Goal: Transaction & Acquisition: Subscribe to service/newsletter

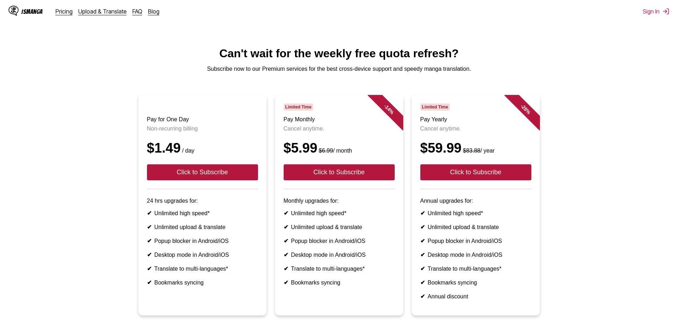
scroll to position [36, 0]
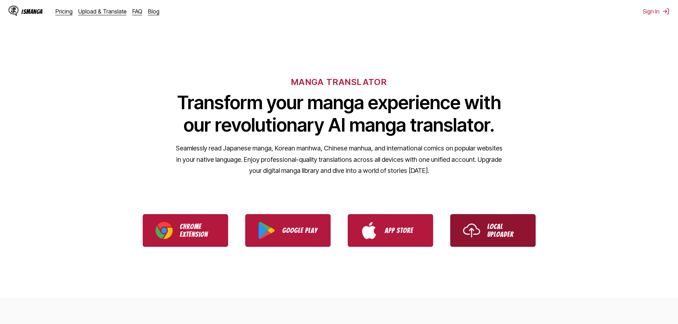
click at [484, 230] on link "Local Uploader" at bounding box center [492, 230] width 85 height 33
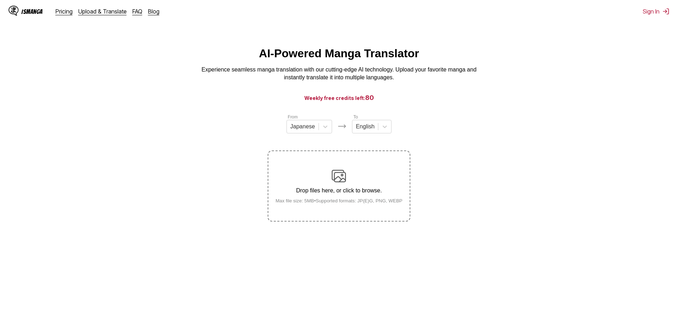
scroll to position [36, 0]
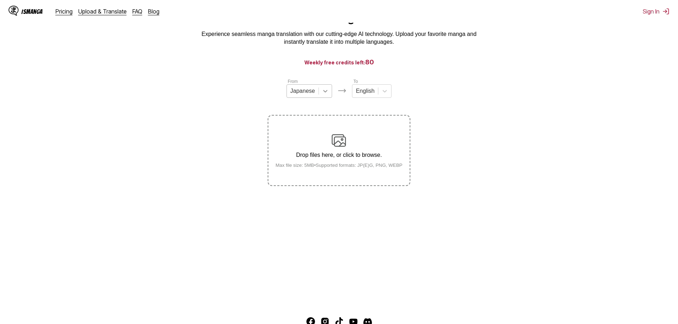
click at [322, 95] on icon at bounding box center [325, 90] width 7 height 7
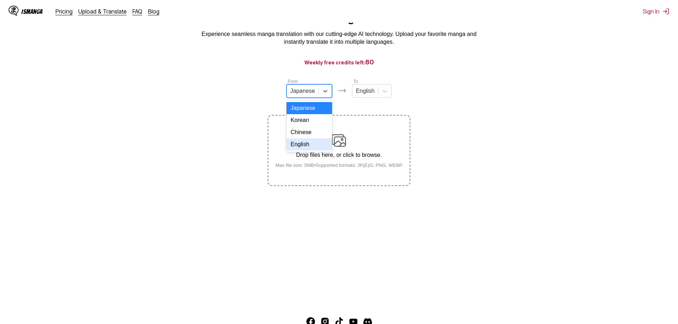
click at [322, 149] on div "English" at bounding box center [309, 144] width 46 height 12
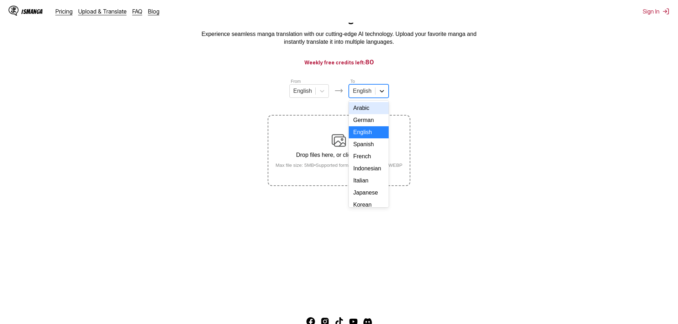
click at [381, 97] on div at bounding box center [381, 91] width 13 height 13
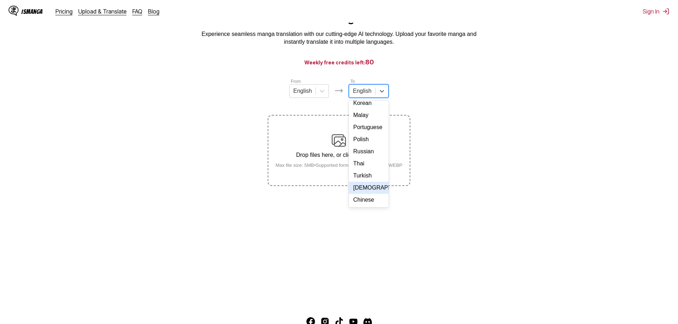
click at [371, 180] on div "Turkish" at bounding box center [368, 176] width 39 height 12
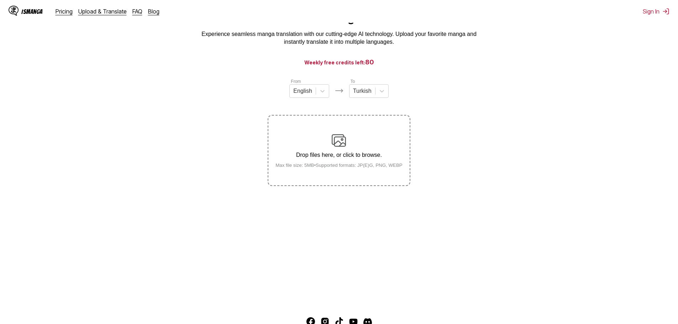
click at [485, 160] on section "From English To Turkish Drop files here, or click to browse. Max file size: 5MB…" at bounding box center [339, 132] width 666 height 108
click at [373, 173] on label "Drop files here, or click to browse. Max file size: 5MB • Supported formats: JP…" at bounding box center [338, 151] width 141 height 70
click at [0, 0] on input "Drop files here, or click to browse. Max file size: 5MB • Supported formats: JP…" at bounding box center [0, 0] width 0 height 0
click at [485, 198] on main "AI-Powered Manga Translator Experience seamless manga translation with our cutt…" at bounding box center [339, 157] width 678 height 292
click at [345, 155] on p "Drop files here, or click to browse." at bounding box center [339, 155] width 138 height 6
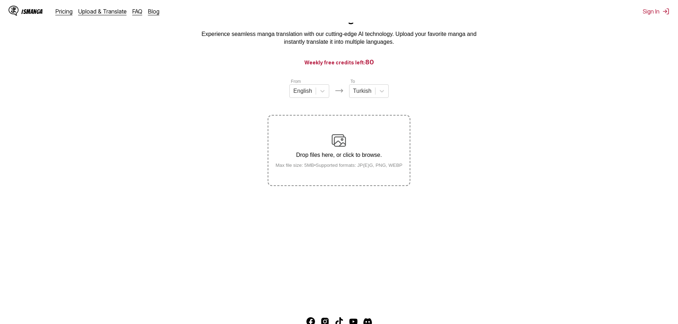
click at [356, 140] on div "Drop files here, or click to browse. Max file size: 5MB • Supported formats: JP…" at bounding box center [339, 150] width 138 height 34
click at [0, 0] on input "Drop files here, or click to browse. Max file size: 5MB • Supported formats: JP…" at bounding box center [0, 0] width 0 height 0
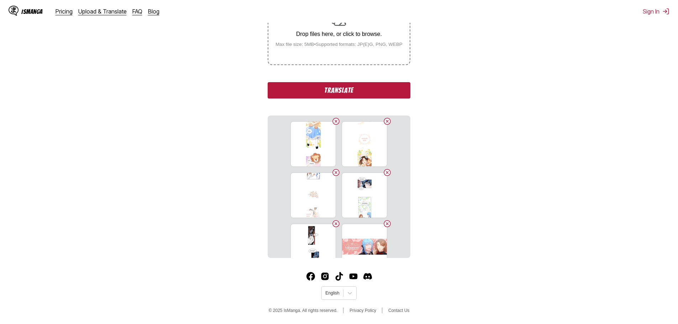
scroll to position [17, 0]
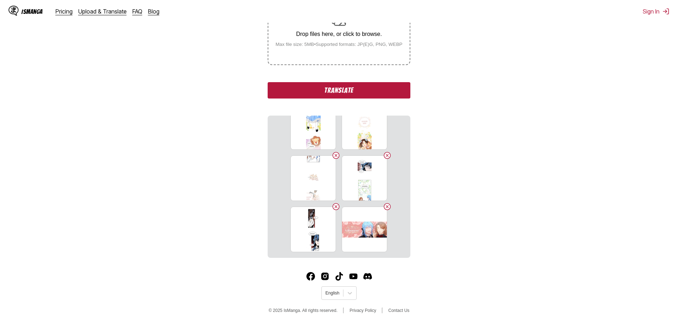
click at [370, 94] on button "Translate" at bounding box center [338, 90] width 142 height 16
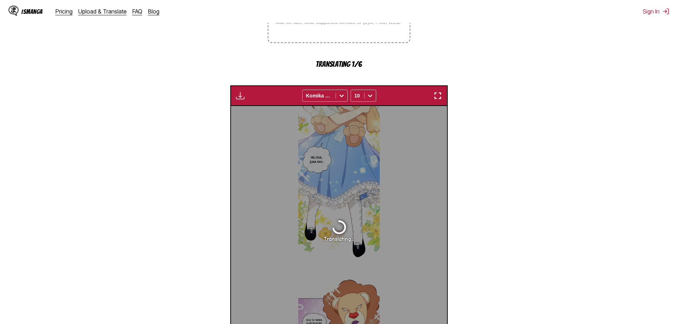
scroll to position [214, 0]
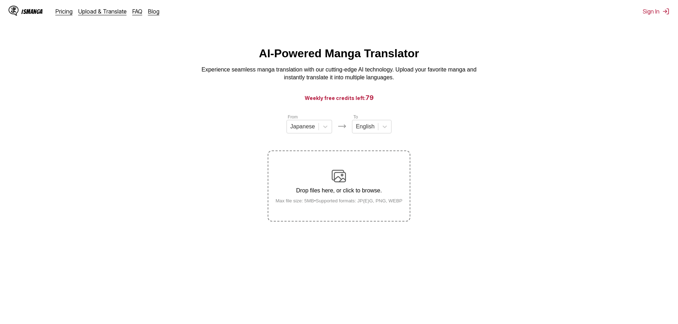
scroll to position [81, 0]
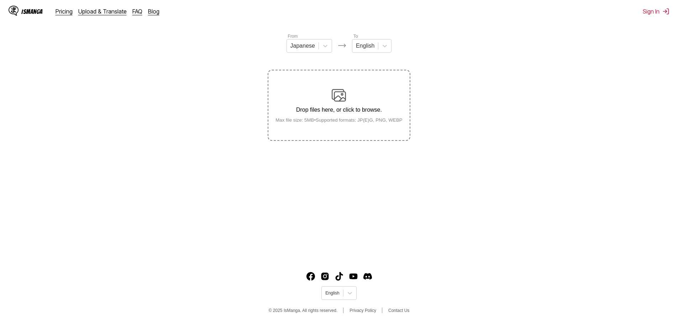
click at [349, 108] on div "Drop files here, or click to browse. Max file size: 5MB • Supported formats: JP…" at bounding box center [339, 105] width 138 height 34
click at [0, 0] on input "Drop files here, or click to browse. Max file size: 5MB • Supported formats: JP…" at bounding box center [0, 0] width 0 height 0
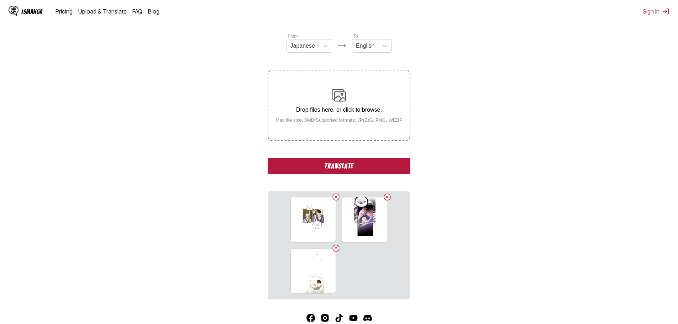
click at [400, 168] on button "Translate" at bounding box center [338, 166] width 142 height 16
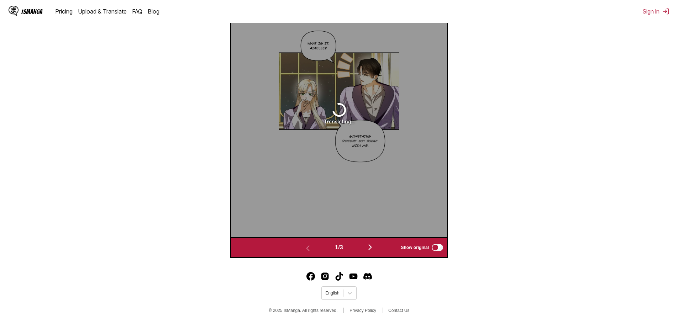
scroll to position [265, 0]
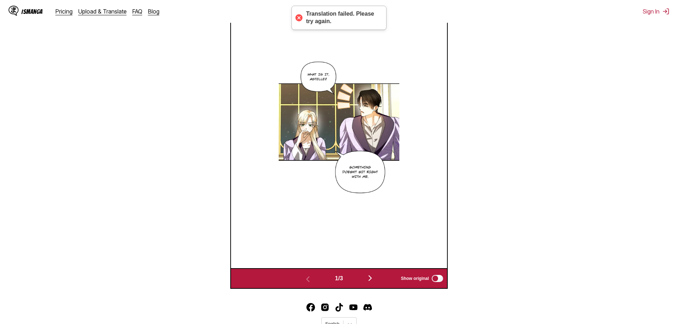
click at [316, 16] on div "Translation failed. Please try again." at bounding box center [342, 17] width 73 height 15
click at [304, 16] on div "Translation failed. Please try again." at bounding box center [338, 18] width 95 height 24
click at [300, 16] on div at bounding box center [299, 18] width 10 height 10
click at [298, 16] on div at bounding box center [299, 18] width 10 height 10
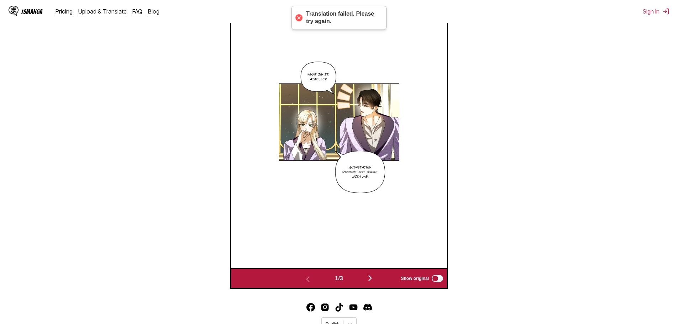
click at [398, 62] on img at bounding box center [338, 144] width 120 height 249
click at [419, 117] on div at bounding box center [339, 144] width 216 height 249
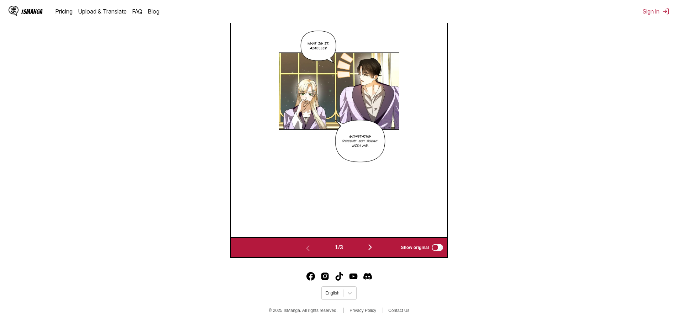
click at [372, 248] on img "button" at bounding box center [370, 247] width 9 height 9
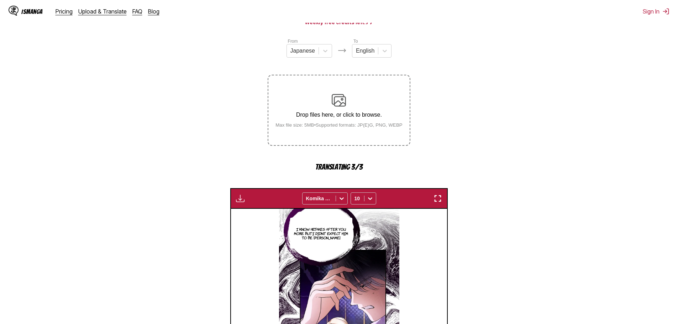
scroll to position [40, 0]
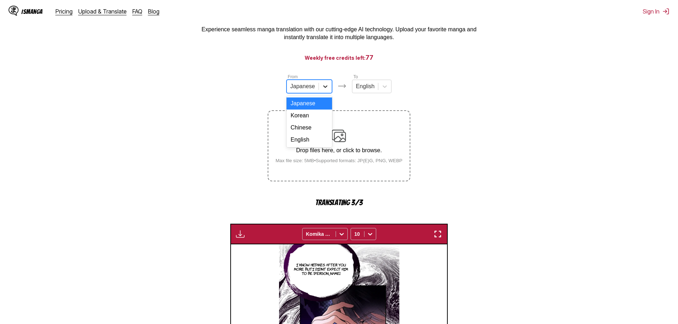
click at [323, 85] on div at bounding box center [325, 86] width 13 height 13
click at [317, 146] on div "English" at bounding box center [309, 140] width 46 height 12
click at [383, 90] on icon at bounding box center [381, 86] width 7 height 7
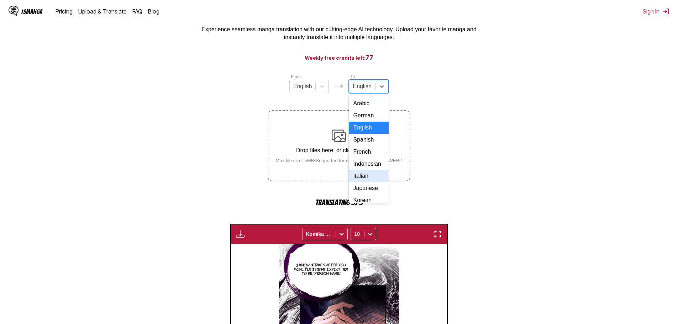
scroll to position [120, 0]
click at [370, 176] on div "Turkish" at bounding box center [368, 171] width 39 height 12
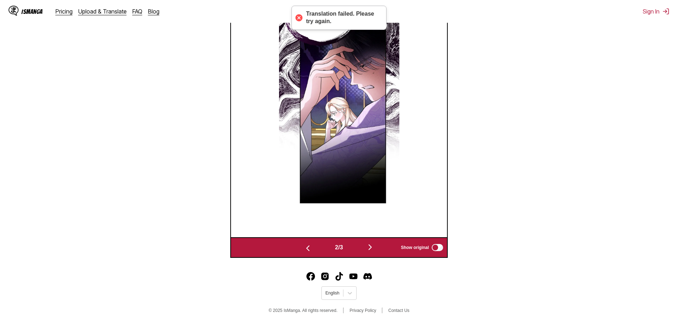
scroll to position [275, 0]
click at [308, 245] on img "button" at bounding box center [307, 248] width 9 height 9
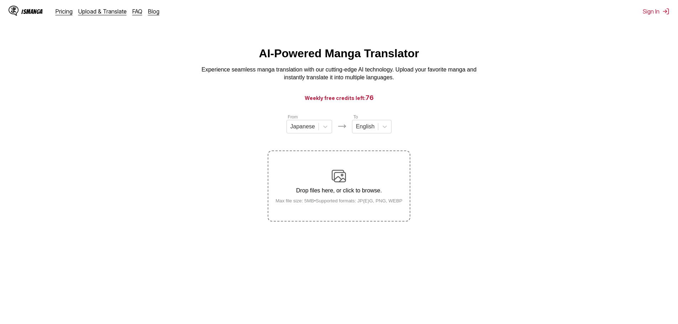
scroll to position [81, 0]
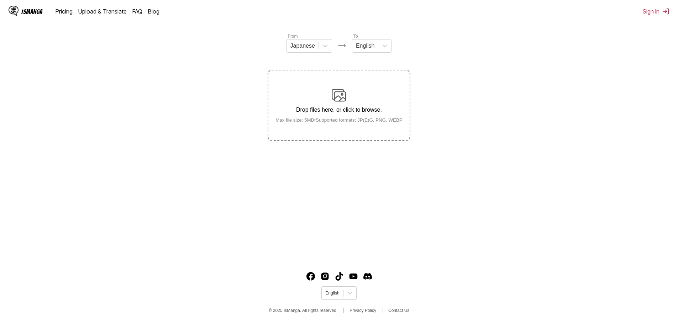
click at [329, 138] on label "Drop files here, or click to browse. Max file size: 5MB • Supported formats: JP…" at bounding box center [338, 105] width 141 height 70
click at [0, 0] on input "Drop files here, or click to browse. Max file size: 5MB • Supported formats: JP…" at bounding box center [0, 0] width 0 height 0
click at [326, 49] on icon at bounding box center [325, 45] width 7 height 7
click at [314, 105] on div "English" at bounding box center [309, 99] width 46 height 12
click at [381, 47] on icon at bounding box center [381, 46] width 4 height 2
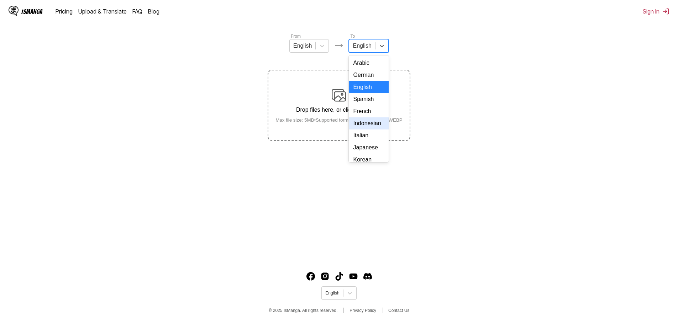
scroll to position [120, 0]
click at [371, 135] on div "Turkish" at bounding box center [368, 130] width 39 height 12
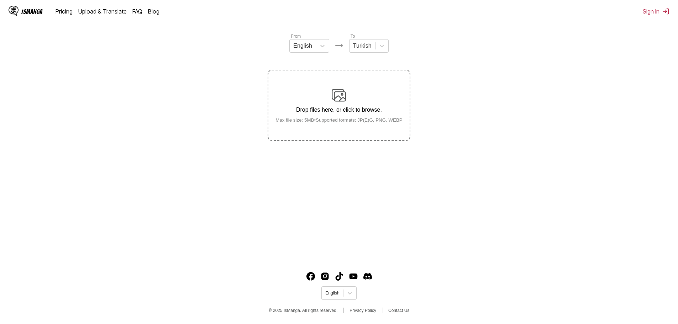
click at [353, 106] on div "Drop files here, or click to browse. Max file size: 5MB • Supported formats: JP…" at bounding box center [339, 105] width 138 height 34
click at [0, 0] on input "Drop files here, or click to browse. Max file size: 5MB • Supported formats: JP…" at bounding box center [0, 0] width 0 height 0
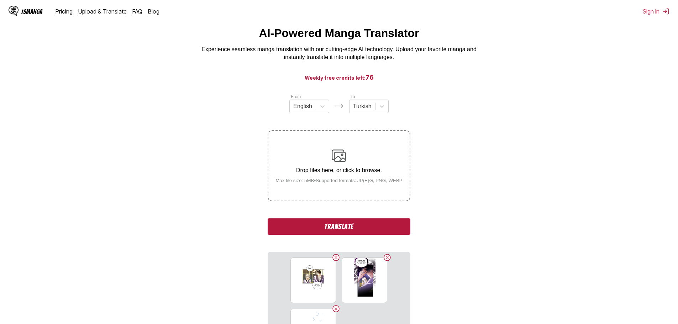
scroll to position [127, 0]
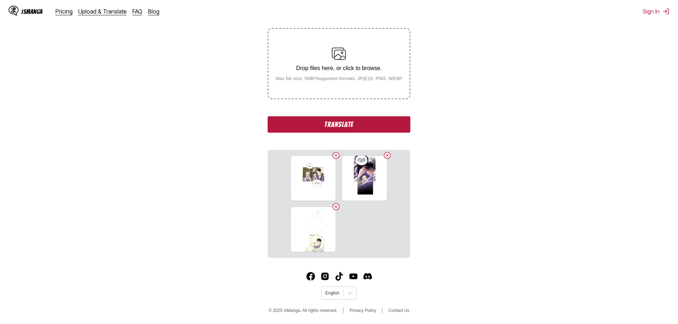
click at [373, 128] on button "Translate" at bounding box center [338, 124] width 142 height 16
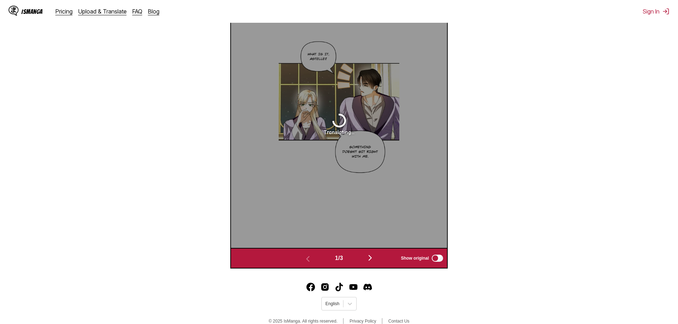
scroll to position [250, 0]
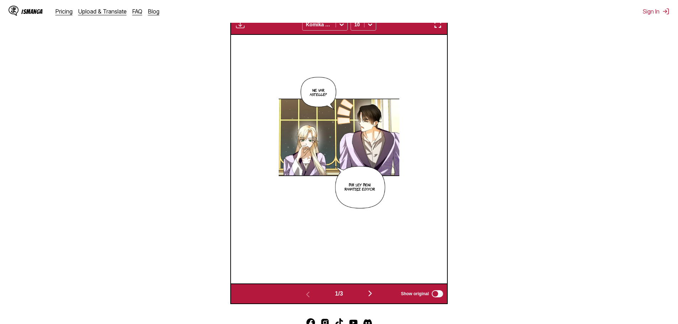
click at [368, 296] on img "button" at bounding box center [370, 293] width 9 height 9
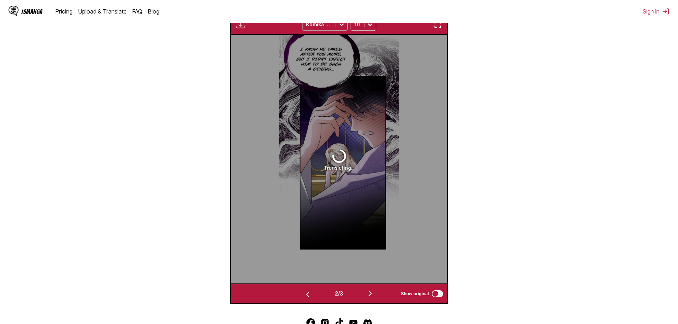
click at [340, 31] on div "Komika Axis" at bounding box center [325, 24] width 46 height 12
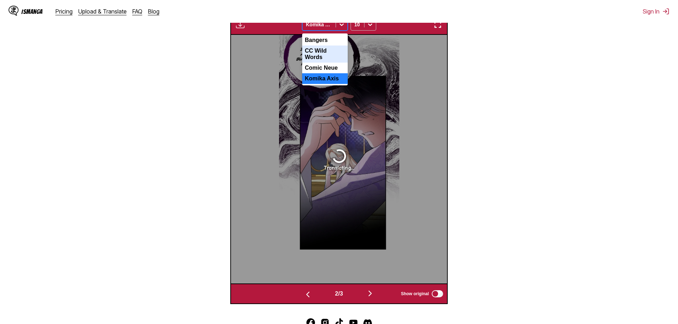
click at [338, 60] on div "CC Wild Words" at bounding box center [325, 54] width 46 height 17
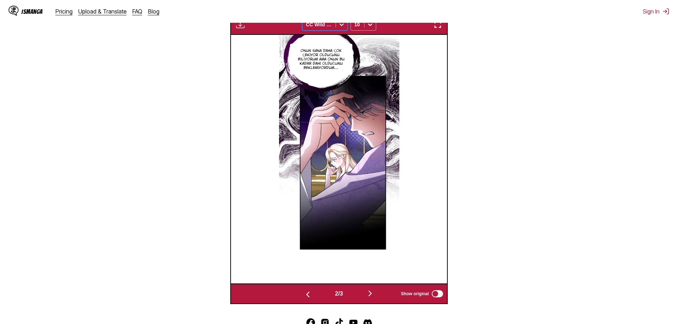
click at [342, 27] on icon at bounding box center [341, 24] width 7 height 7
click at [336, 56] on div "CC Wild Words" at bounding box center [325, 54] width 46 height 17
click at [333, 30] on div "CC Wild Words" at bounding box center [318, 25] width 33 height 10
click at [334, 62] on div "CC Wild Words" at bounding box center [325, 54] width 46 height 17
click at [334, 30] on div "CC Wild Words" at bounding box center [318, 25] width 33 height 10
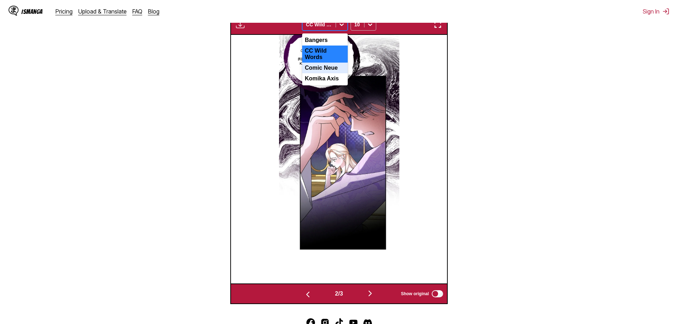
click at [331, 68] on div "Comic Neue" at bounding box center [325, 68] width 46 height 11
click at [342, 28] on icon at bounding box center [341, 24] width 7 height 7
click at [336, 78] on div "Komika Axis" at bounding box center [325, 78] width 46 height 11
click at [345, 27] on div at bounding box center [341, 24] width 11 height 11
click at [334, 52] on div "CC Wild Words" at bounding box center [325, 54] width 46 height 17
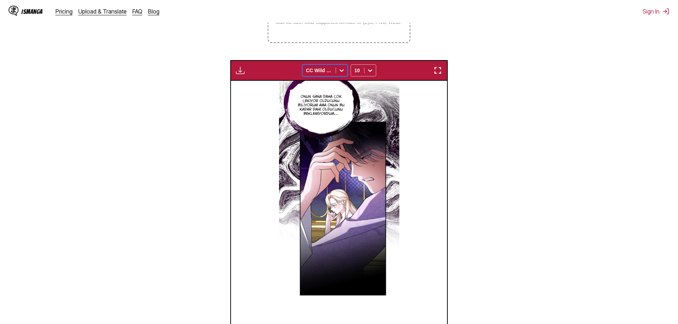
scroll to position [275, 0]
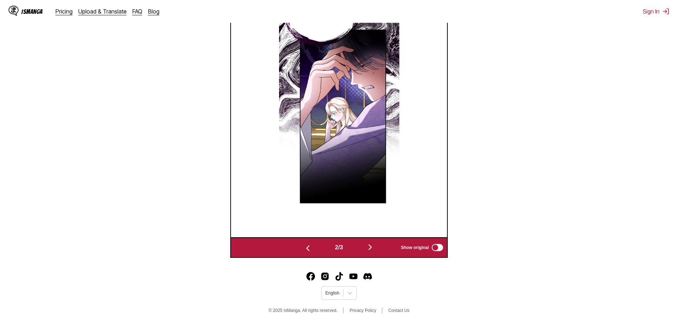
click at [378, 247] on button "button" at bounding box center [370, 248] width 43 height 10
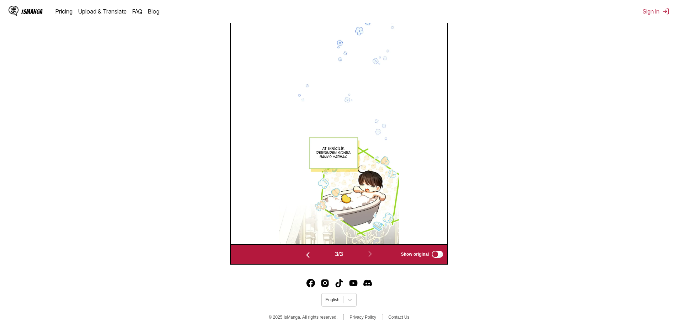
scroll to position [228, 0]
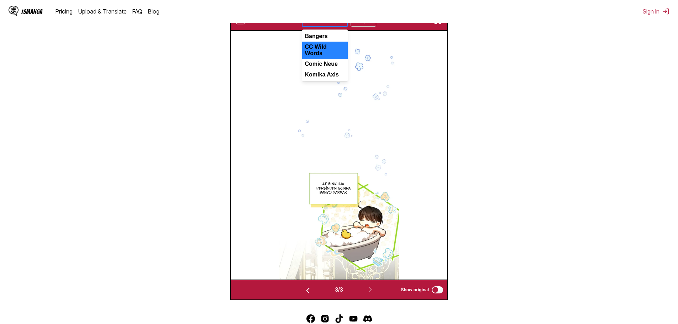
click at [340, 24] on icon at bounding box center [341, 20] width 7 height 7
click at [333, 63] on div "Comic Neue" at bounding box center [325, 64] width 46 height 11
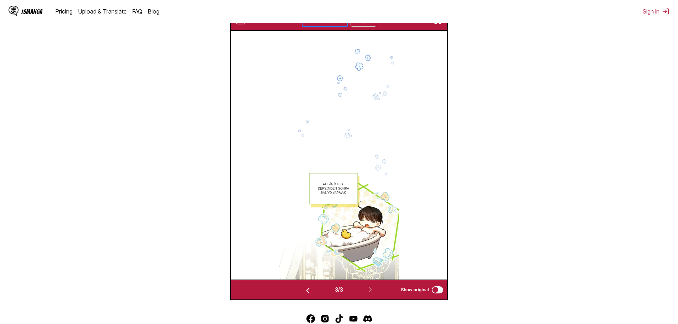
click at [308, 295] on img "button" at bounding box center [307, 290] width 9 height 9
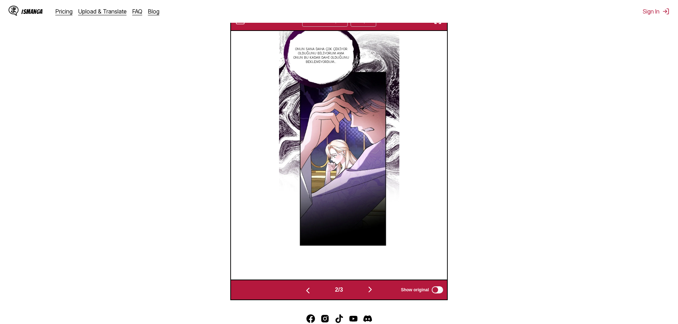
click at [308, 295] on img "button" at bounding box center [307, 290] width 9 height 9
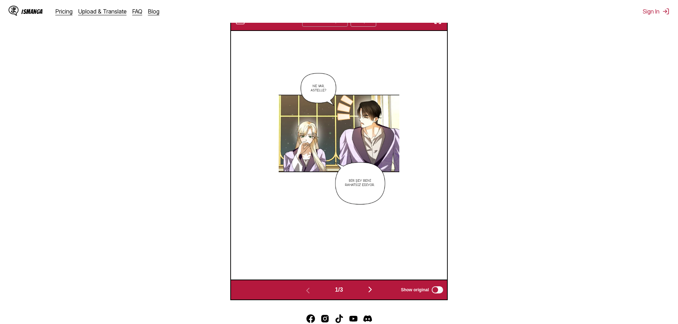
click at [338, 24] on icon at bounding box center [341, 20] width 7 height 7
click at [329, 61] on div "Comic Neue" at bounding box center [325, 64] width 46 height 11
click at [336, 26] on div at bounding box center [341, 20] width 11 height 11
click at [335, 54] on div "CC Wild Words" at bounding box center [325, 50] width 46 height 17
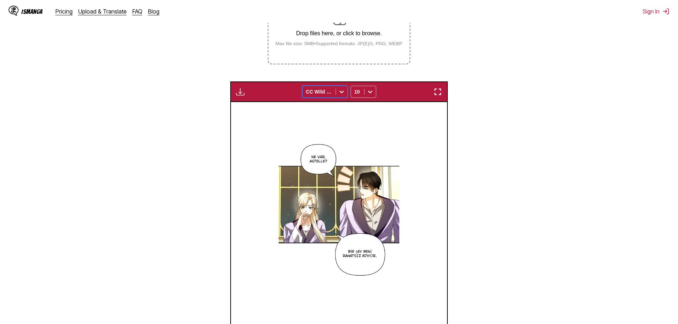
scroll to position [193, 0]
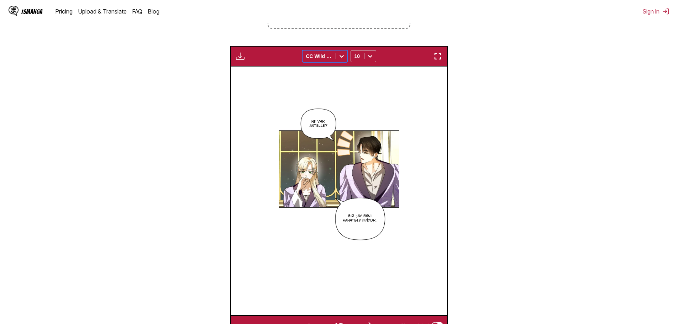
click at [242, 60] on img "button" at bounding box center [240, 56] width 9 height 9
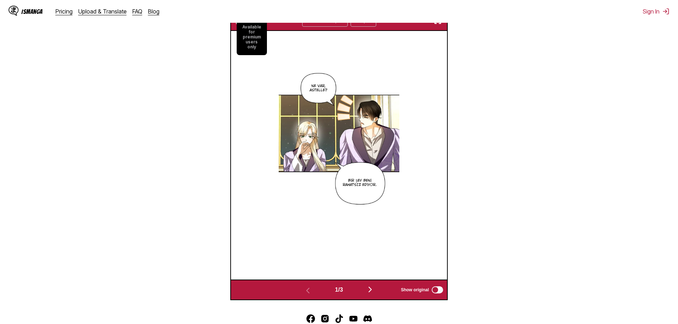
click at [296, 91] on img at bounding box center [338, 155] width 120 height 249
click at [374, 292] on img "button" at bounding box center [370, 289] width 9 height 9
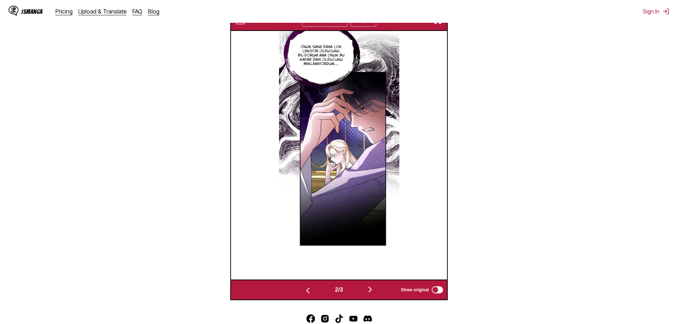
click at [372, 293] on img "button" at bounding box center [370, 289] width 9 height 9
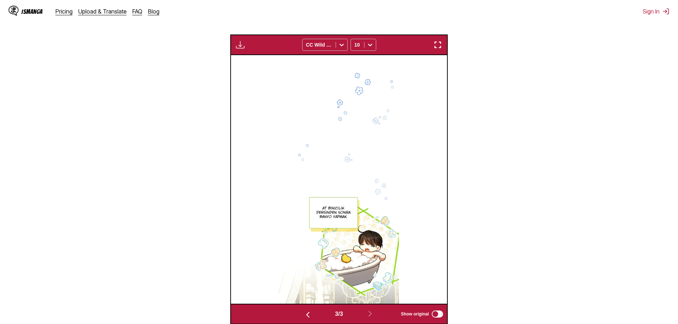
scroll to position [275, 0]
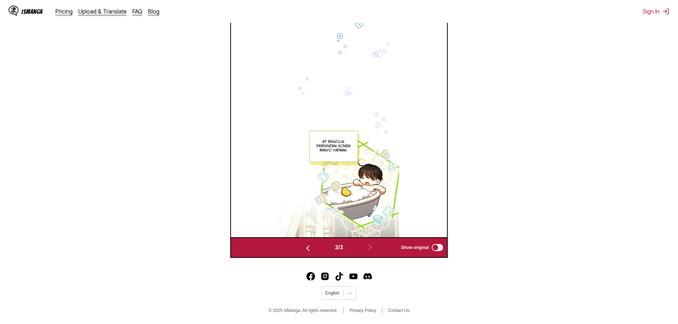
click at [309, 246] on img "button" at bounding box center [307, 248] width 9 height 9
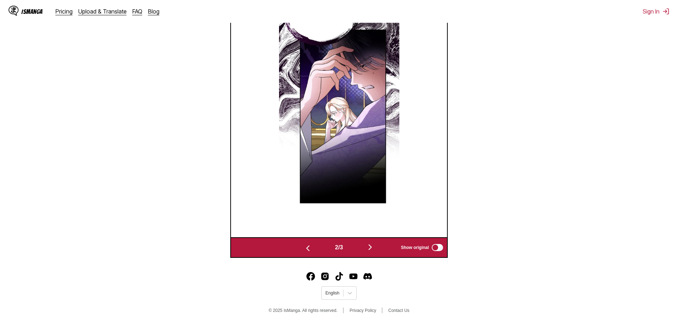
scroll to position [264, 0]
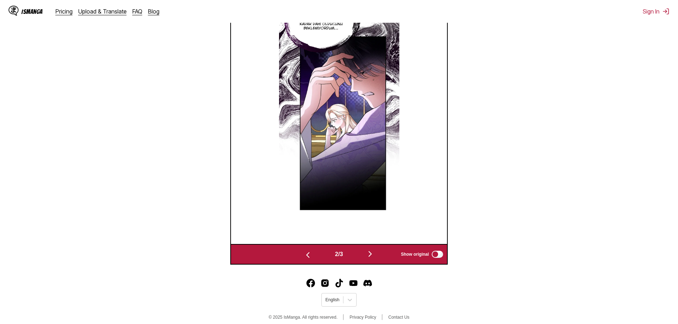
click at [309, 244] on img at bounding box center [339, 119] width 120 height 249
click at [308, 254] on button "button" at bounding box center [307, 254] width 43 height 10
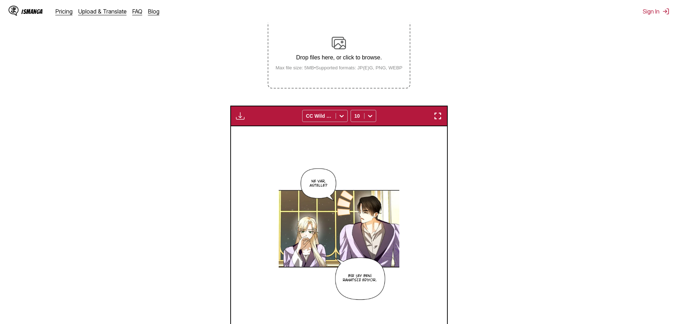
scroll to position [26, 0]
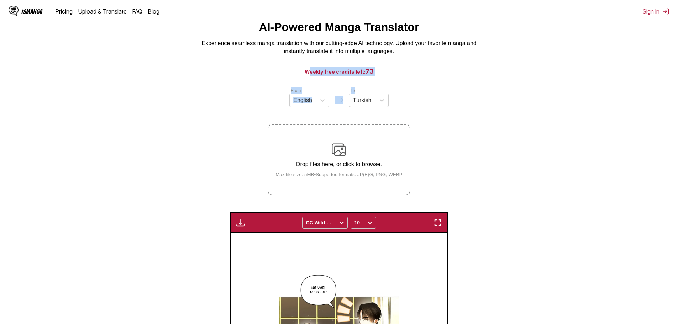
drag, startPoint x: 311, startPoint y: 75, endPoint x: 409, endPoint y: 79, distance: 97.9
click at [409, 79] on main "AI-Powered Manga Translator Experience seamless manga translation with our cutt…" at bounding box center [339, 262] width 678 height 482
drag, startPoint x: 362, startPoint y: 78, endPoint x: 393, endPoint y: 79, distance: 31.3
click at [383, 76] on h3 "Weekly free credits left: 73" at bounding box center [338, 71] width 643 height 9
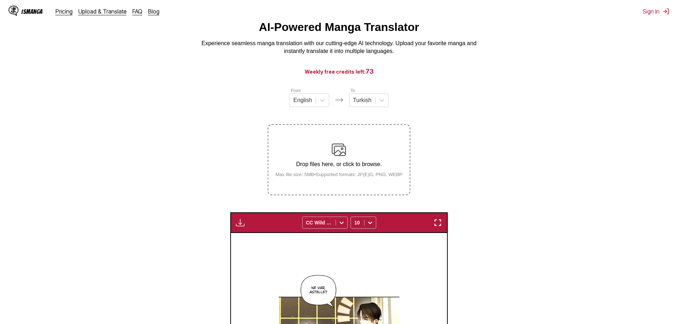
click at [393, 79] on main "AI-Powered Manga Translator Experience seamless manga translation with our cutt…" at bounding box center [339, 262] width 678 height 482
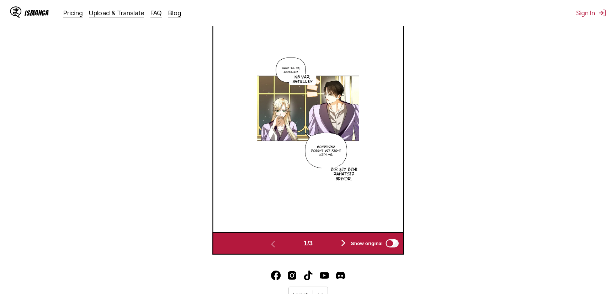
scroll to position [239, 0]
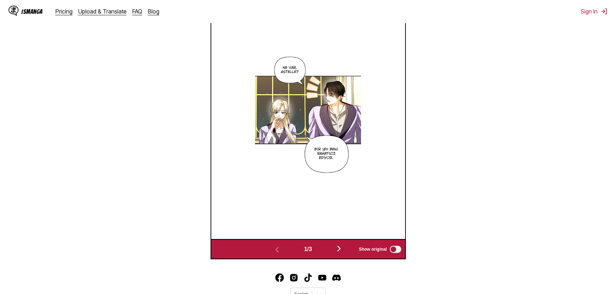
drag, startPoint x: 662, startPoint y: 0, endPoint x: 345, endPoint y: 256, distance: 407.4
click at [343, 253] on img "button" at bounding box center [339, 249] width 9 height 9
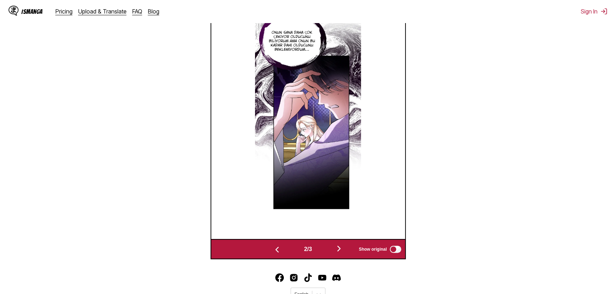
click at [346, 255] on button "button" at bounding box center [339, 249] width 43 height 10
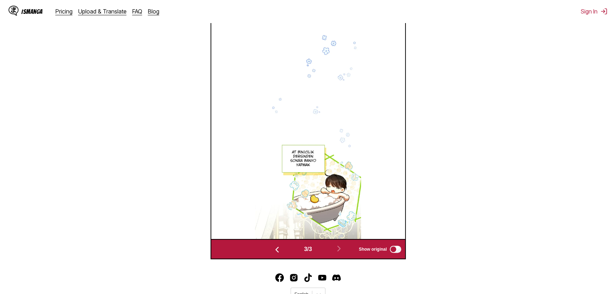
click at [278, 254] on img "button" at bounding box center [277, 250] width 9 height 9
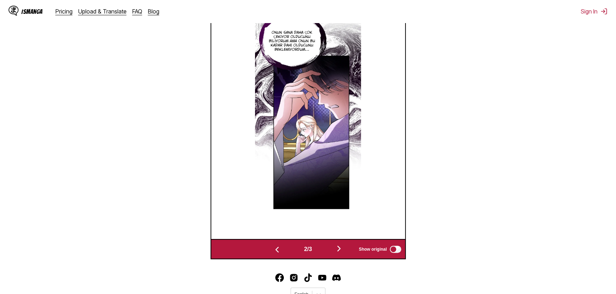
click at [278, 254] on img "button" at bounding box center [277, 250] width 9 height 9
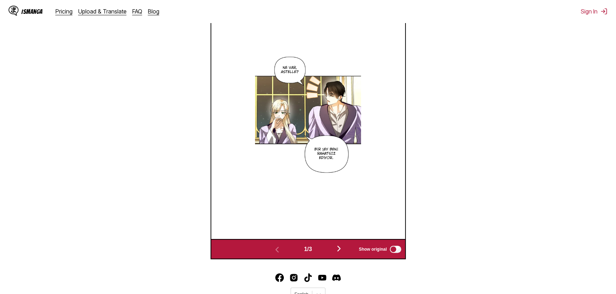
click at [340, 253] on img "button" at bounding box center [339, 249] width 9 height 9
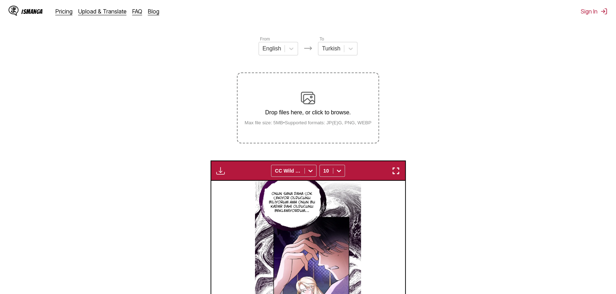
scroll to position [46, 0]
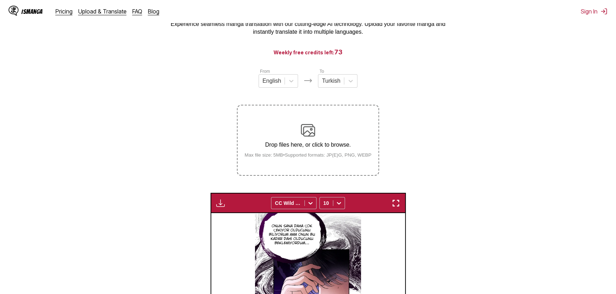
click at [308, 141] on div "Drop files here, or click to browse. Max file size: 5MB • Supported formats: JP…" at bounding box center [308, 140] width 138 height 34
click at [0, 0] on input "Drop files here, or click to browse. Max file size: 5MB • Supported formats: JP…" at bounding box center [0, 0] width 0 height 0
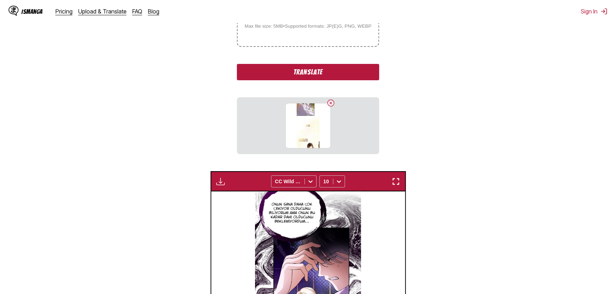
scroll to position [142, 0]
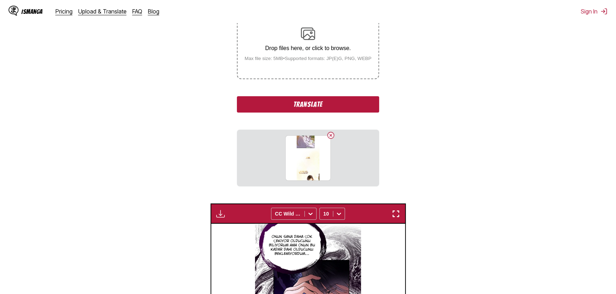
click at [339, 106] on button "Translate" at bounding box center [308, 104] width 142 height 16
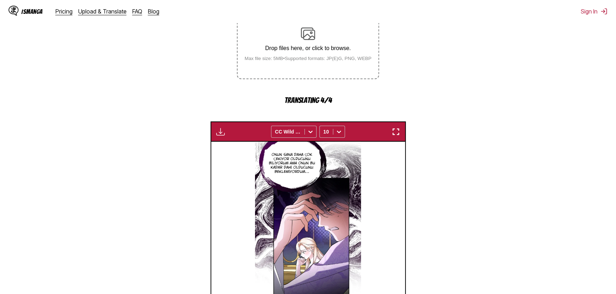
scroll to position [0, 0]
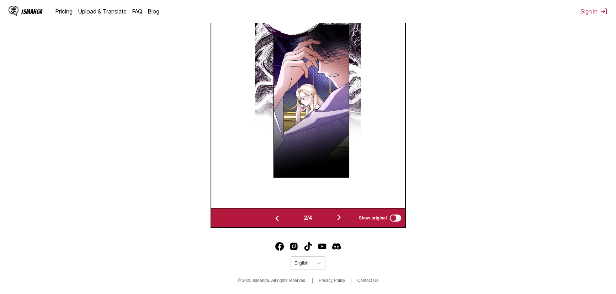
click at [352, 217] on button "button" at bounding box center [339, 218] width 43 height 10
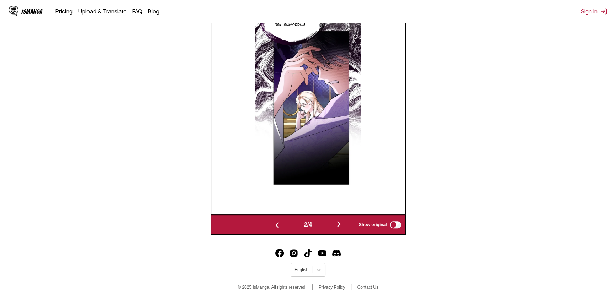
scroll to position [0, 388]
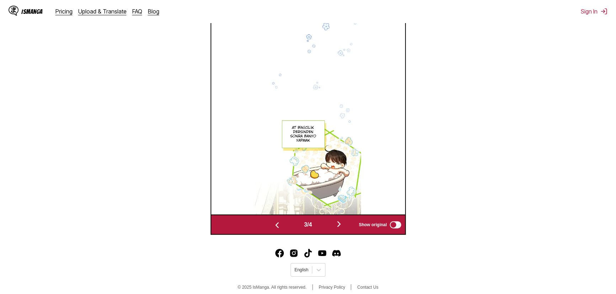
click at [341, 223] on div "3 / 4 Show original" at bounding box center [308, 225] width 195 height 20
click at [340, 228] on img "button" at bounding box center [339, 224] width 9 height 9
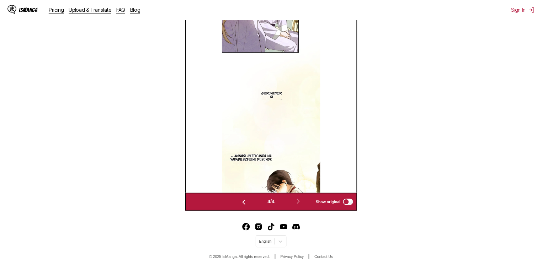
scroll to position [0, 503]
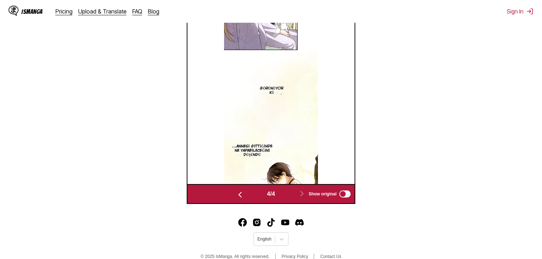
drag, startPoint x: 616, startPoint y: 0, endPoint x: 423, endPoint y: 108, distance: 220.8
click at [423, 108] on section "From English To Turkish Drop files here, or click to browse. Max file size: 5MB…" at bounding box center [271, 29] width 531 height 350
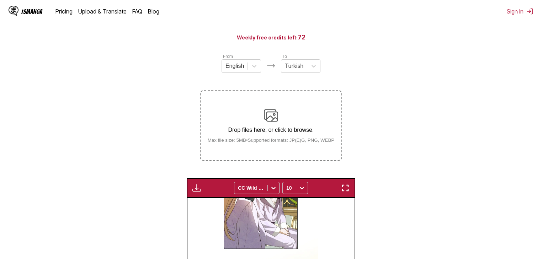
scroll to position [4, 0]
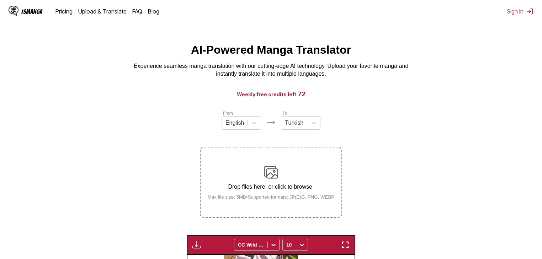
click at [282, 175] on div "Drop files here, or click to browse. Max file size: 5MB • Supported formats: JP…" at bounding box center [271, 182] width 138 height 34
click at [0, 0] on input "Drop files here, or click to browse. Max file size: 5MB • Supported formats: JP…" at bounding box center [0, 0] width 0 height 0
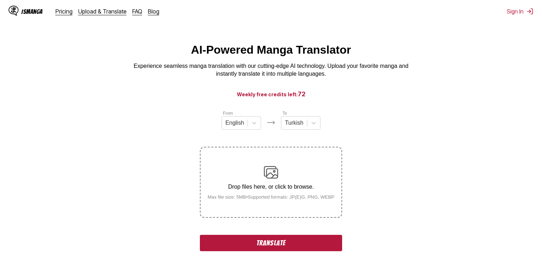
scroll to position [174, 0]
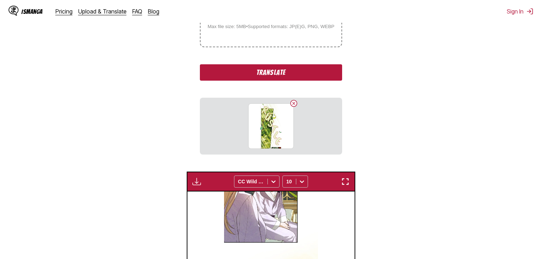
click at [284, 81] on button "Translate" at bounding box center [271, 72] width 142 height 16
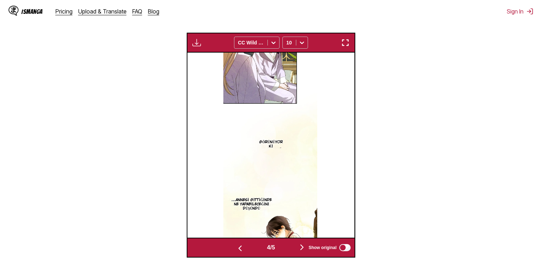
scroll to position [299, 0]
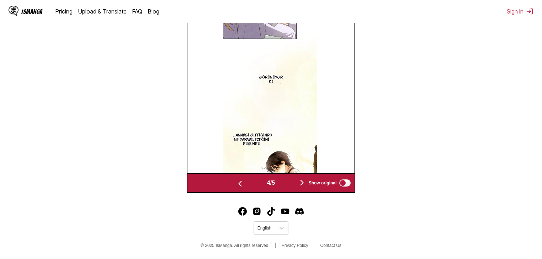
click at [300, 185] on img "button" at bounding box center [302, 183] width 9 height 9
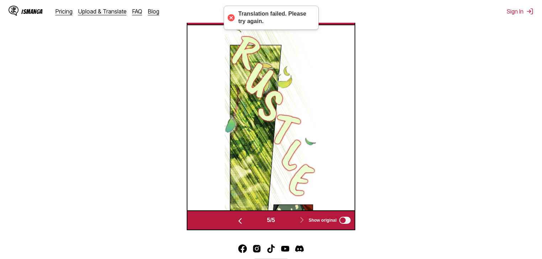
scroll to position [176, 0]
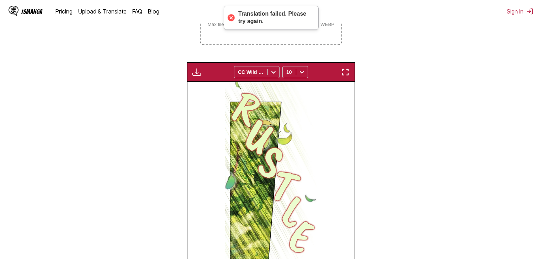
click at [336, 139] on div at bounding box center [271, 174] width 168 height 185
click at [294, 129] on img at bounding box center [271, 174] width 92 height 185
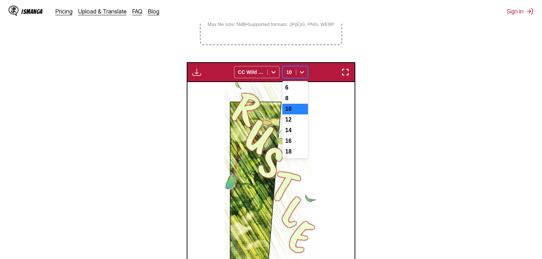
click at [303, 74] on icon at bounding box center [301, 72] width 7 height 7
click at [299, 123] on div "12" at bounding box center [295, 120] width 26 height 11
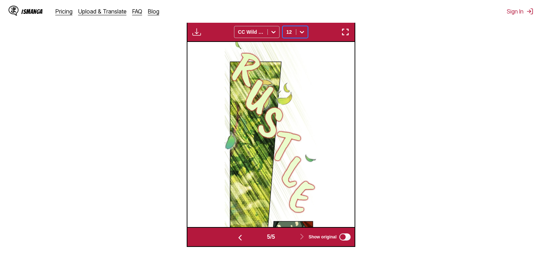
scroll to position [245, 0]
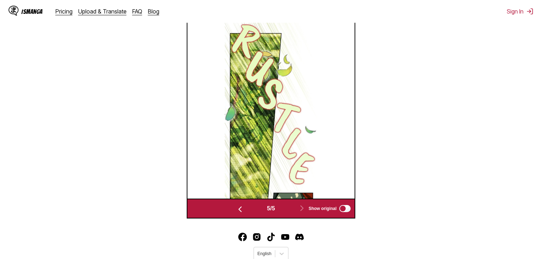
click at [242, 212] on button "button" at bounding box center [240, 209] width 43 height 10
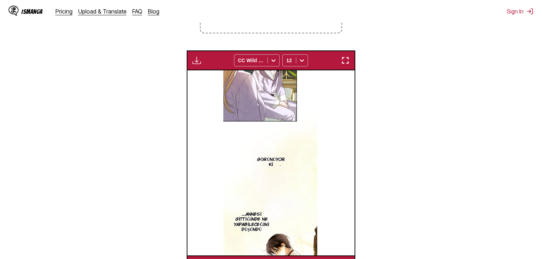
scroll to position [274, 0]
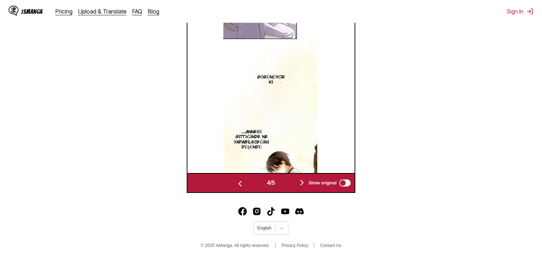
click at [238, 184] on img "button" at bounding box center [240, 184] width 9 height 9
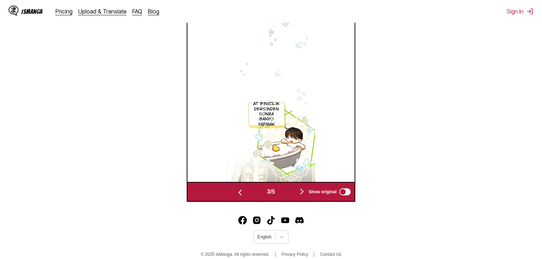
scroll to position [205, 0]
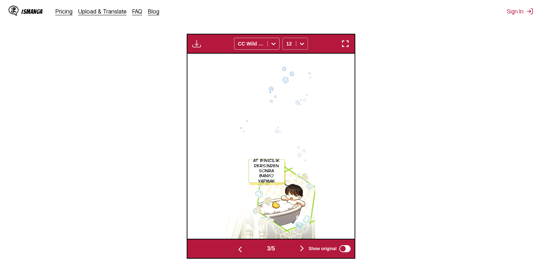
click at [304, 44] on icon at bounding box center [301, 43] width 7 height 7
click at [294, 86] on div "10" at bounding box center [295, 80] width 26 height 11
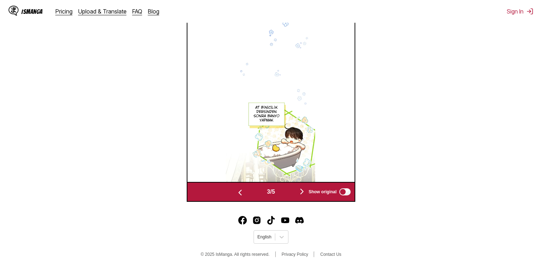
click at [236, 191] on img "button" at bounding box center [240, 193] width 9 height 9
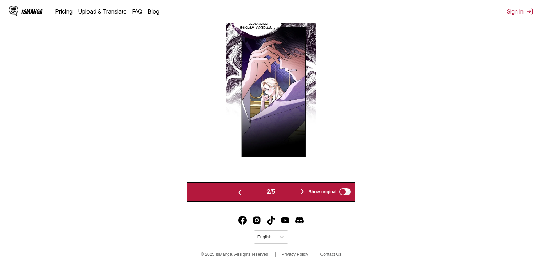
scroll to position [176, 0]
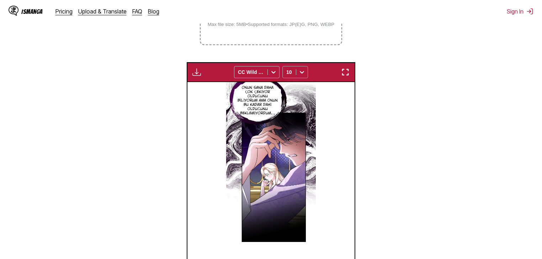
click at [300, 73] on icon at bounding box center [301, 72] width 7 height 7
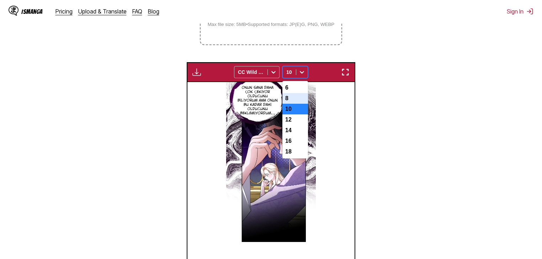
click at [292, 104] on div "8" at bounding box center [295, 98] width 26 height 11
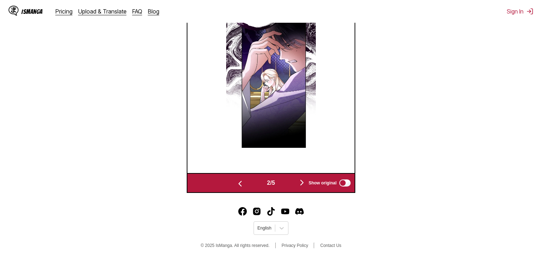
click at [245, 182] on button "button" at bounding box center [240, 183] width 43 height 10
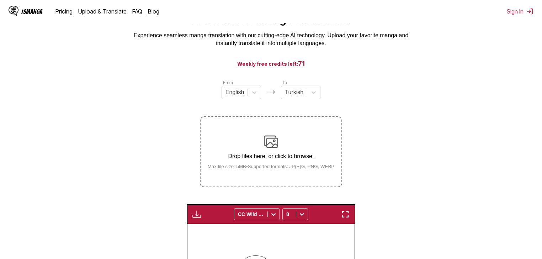
scroll to position [0, 0]
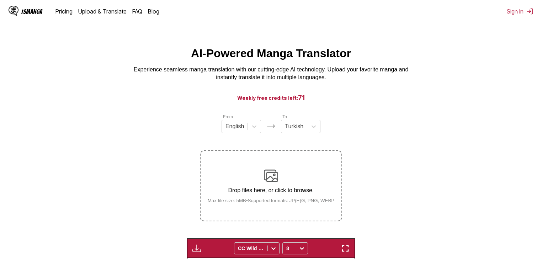
click at [281, 175] on div "Drop files here, or click to browse. Max file size: 5MB • Supported formats: JP…" at bounding box center [271, 186] width 138 height 34
click at [0, 0] on input "Drop files here, or click to browse. Max file size: 5MB • Supported formats: JP…" at bounding box center [0, 0] width 0 height 0
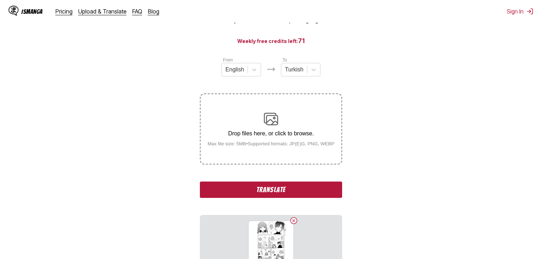
scroll to position [171, 0]
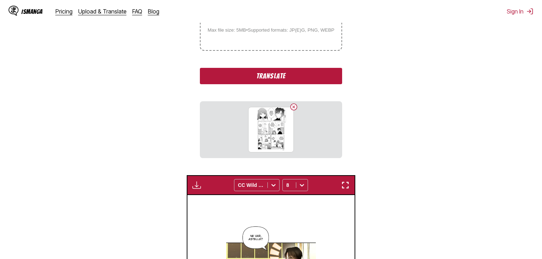
click at [292, 80] on button "Translate" at bounding box center [271, 76] width 142 height 16
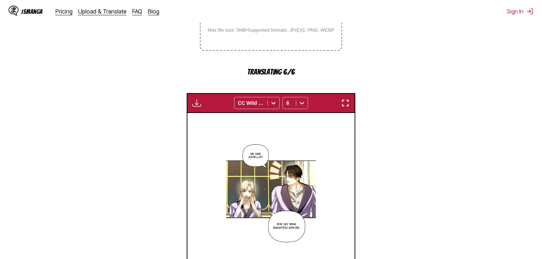
scroll to position [299, 0]
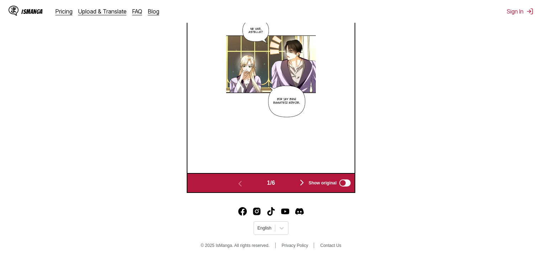
click at [301, 185] on img "button" at bounding box center [302, 183] width 9 height 9
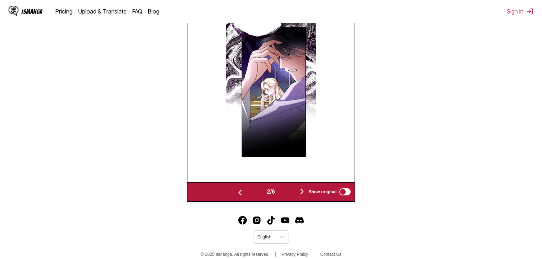
click at [304, 197] on button "button" at bounding box center [302, 192] width 43 height 10
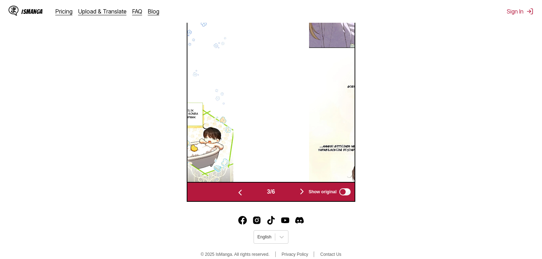
click at [304, 197] on button "button" at bounding box center [302, 192] width 43 height 10
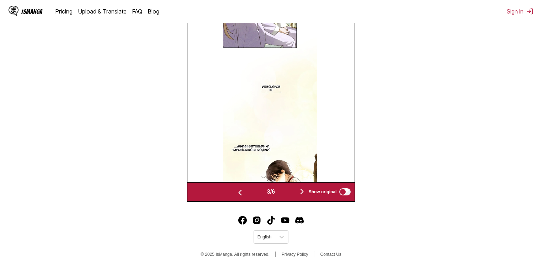
click at [304, 197] on button "button" at bounding box center [302, 192] width 43 height 10
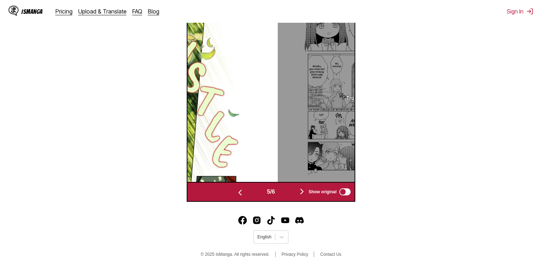
click at [304, 197] on button "button" at bounding box center [302, 192] width 43 height 10
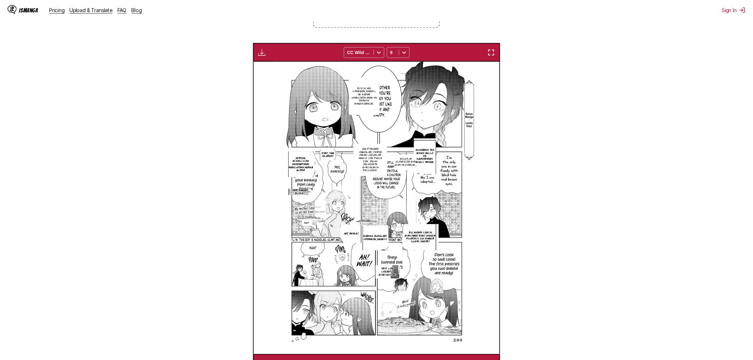
scroll to position [0, 0]
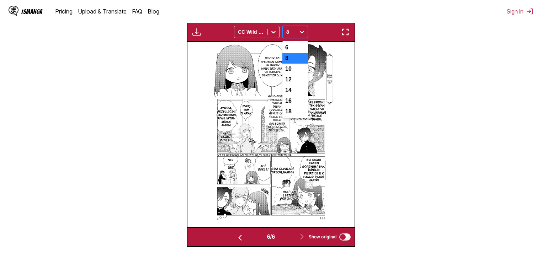
click at [303, 36] on icon at bounding box center [301, 31] width 7 height 7
click at [299, 74] on div "10" at bounding box center [295, 69] width 26 height 11
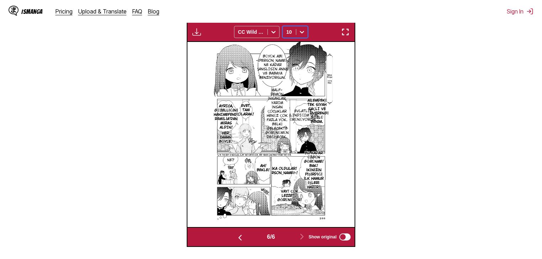
click at [305, 31] on icon at bounding box center [301, 31] width 7 height 7
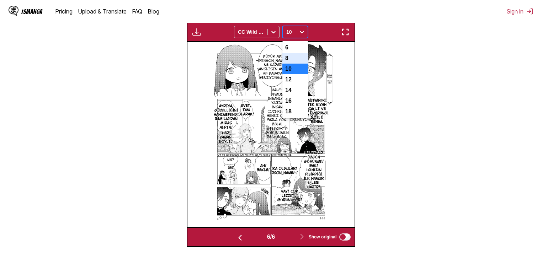
click at [293, 64] on div "8" at bounding box center [295, 58] width 26 height 11
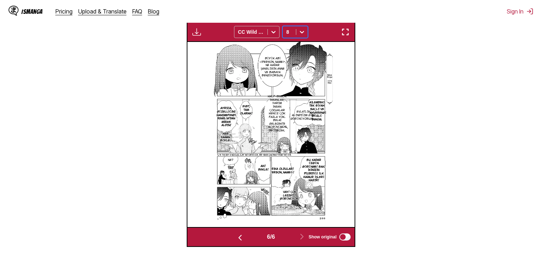
click at [297, 27] on div "Available for premium users only CC Wild Words option 8, selected. 8" at bounding box center [271, 32] width 169 height 20
click at [296, 33] on div "8" at bounding box center [289, 32] width 13 height 10
click at [305, 53] on div "6" at bounding box center [295, 47] width 26 height 11
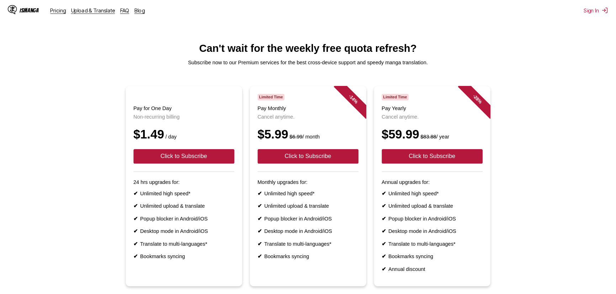
scroll to position [71, 0]
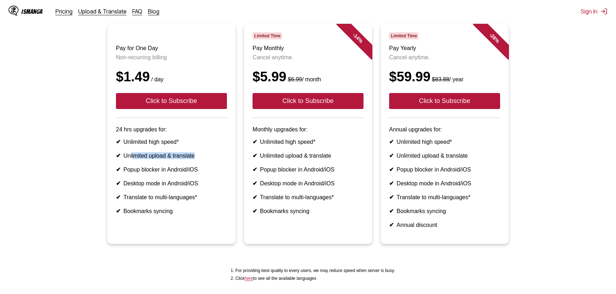
drag, startPoint x: 132, startPoint y: 171, endPoint x: 205, endPoint y: 171, distance: 72.9
click at [204, 159] on li "✔ Unlimited upload & translate" at bounding box center [171, 156] width 111 height 7
click at [205, 159] on li "✔ Unlimited upload & translate" at bounding box center [171, 156] width 111 height 7
drag, startPoint x: 130, startPoint y: 186, endPoint x: 203, endPoint y: 186, distance: 73.6
click at [203, 173] on li "✔ Popup blocker in Android/iOS" at bounding box center [171, 169] width 111 height 7
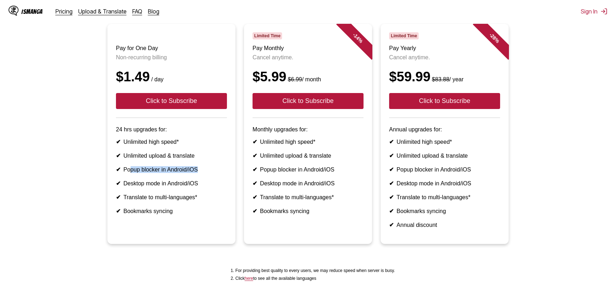
click at [203, 173] on li "✔ Popup blocker in Android/iOS" at bounding box center [171, 169] width 111 height 7
drag, startPoint x: 163, startPoint y: 198, endPoint x: 218, endPoint y: 207, distance: 55.8
click at [218, 207] on ul "✔ Unlimited high speed* ✔ Unlimited upload & translate ✔ Popup blocker in Andro…" at bounding box center [171, 177] width 111 height 76
click at [202, 208] on ul "✔ Unlimited high speed* ✔ Unlimited upload & translate ✔ Popup blocker in Andro…" at bounding box center [171, 177] width 111 height 76
drag, startPoint x: 165, startPoint y: 217, endPoint x: 225, endPoint y: 217, distance: 59.8
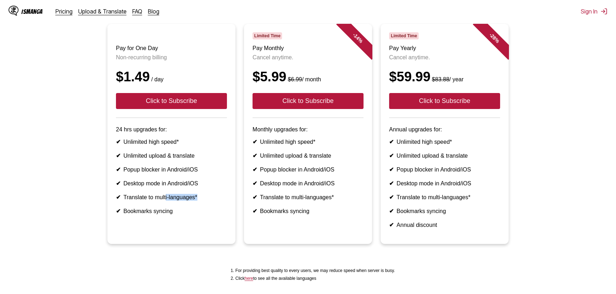
click at [225, 201] on li "✔ Translate to multi-languages*" at bounding box center [171, 197] width 111 height 7
click at [269, 201] on li "✔ Translate to multi-languages*" at bounding box center [308, 197] width 111 height 7
drag, startPoint x: 152, startPoint y: 228, endPoint x: 193, endPoint y: 229, distance: 41.3
click at [193, 215] on li "✔ Bookmarks syncing" at bounding box center [171, 211] width 111 height 7
click at [264, 207] on ul "✔ Unlimited high speed* ✔ Unlimited upload & translate ✔ Popup blocker in Andro…" at bounding box center [308, 177] width 111 height 76
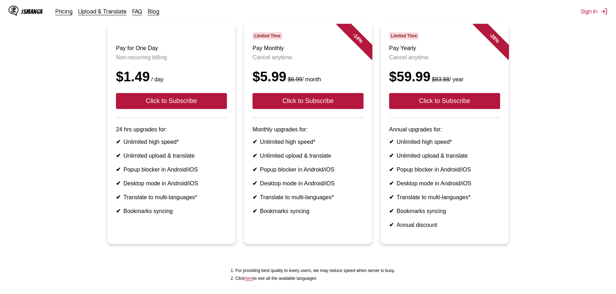
scroll to position [39, 0]
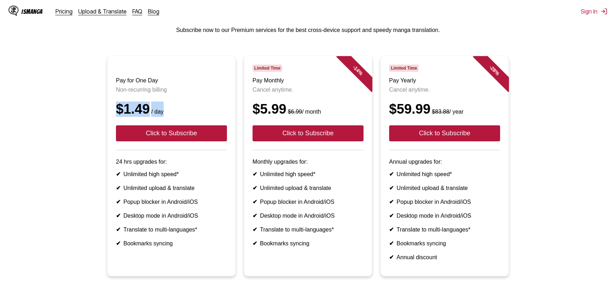
drag, startPoint x: 112, startPoint y: 119, endPoint x: 181, endPoint y: 121, distance: 68.7
click at [181, 121] on article "Pay for One Day Non-recurring billing $1.49 / day Click to Subscribe 24 hrs upg…" at bounding box center [171, 166] width 128 height 221
click at [169, 117] on div "$1.49 / day" at bounding box center [171, 109] width 111 height 15
drag, startPoint x: 110, startPoint y: 119, endPoint x: 168, endPoint y: 119, distance: 58.7
click at [168, 119] on article "Pay for One Day Non-recurring billing $1.49 / day Click to Subscribe 24 hrs upg…" at bounding box center [171, 166] width 128 height 221
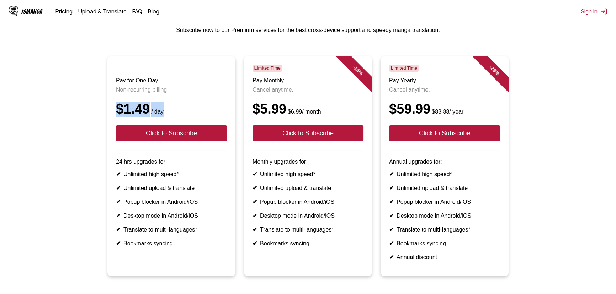
click at [157, 105] on header "Pay for One Day Non-recurring billing $1.49 / day Click to Subscribe" at bounding box center [171, 108] width 111 height 86
drag, startPoint x: 114, startPoint y: 97, endPoint x: 171, endPoint y: 98, distance: 56.6
click at [170, 98] on article "Pay for One Day Non-recurring billing $1.49 / day Click to Subscribe 24 hrs upg…" at bounding box center [171, 166] width 128 height 221
click at [169, 103] on header "Pay for One Day Non-recurring billing $1.49 / day Click to Subscribe" at bounding box center [171, 108] width 111 height 86
drag, startPoint x: 121, startPoint y: 120, endPoint x: 177, endPoint y: 120, distance: 56.2
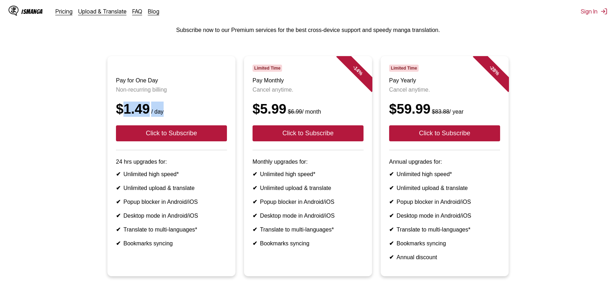
click at [180, 117] on div "$1.49 / day" at bounding box center [171, 109] width 111 height 15
click at [151, 115] on small "/ day" at bounding box center [157, 112] width 14 height 6
drag, startPoint x: 117, startPoint y: 117, endPoint x: 179, endPoint y: 117, distance: 62.6
click at [179, 117] on div "$1.49 / day" at bounding box center [171, 109] width 111 height 15
click at [179, 116] on div "$1.49 / day" at bounding box center [171, 109] width 111 height 15
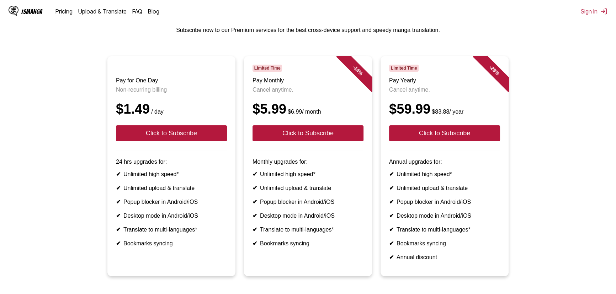
scroll to position [103, 0]
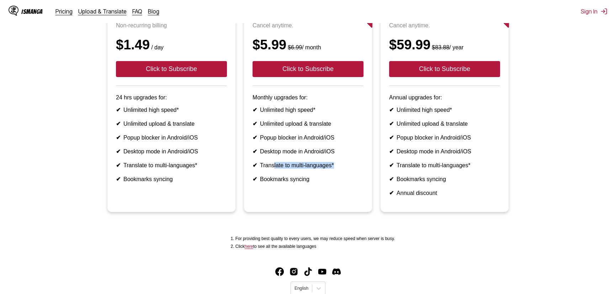
drag, startPoint x: 298, startPoint y: 182, endPoint x: 340, endPoint y: 185, distance: 41.7
click at [340, 169] on li "✔ Translate to multi-languages*" at bounding box center [308, 165] width 111 height 7
drag, startPoint x: 298, startPoint y: 185, endPoint x: 347, endPoint y: 185, distance: 48.7
click at [346, 169] on li "✔ Translate to multi-languages*" at bounding box center [308, 165] width 111 height 7
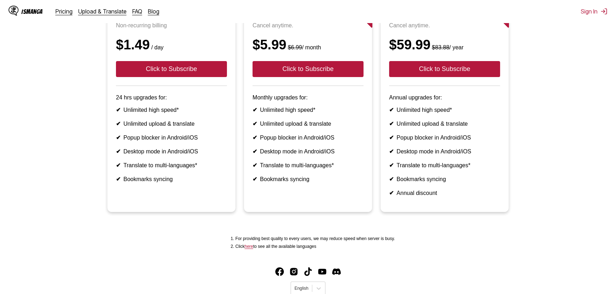
click at [294, 169] on li "✔ Translate to multi-languages*" at bounding box center [308, 165] width 111 height 7
drag, startPoint x: 257, startPoint y: 185, endPoint x: 337, endPoint y: 180, distance: 80.5
click at [359, 169] on li "✔ Translate to multi-languages*" at bounding box center [308, 165] width 111 height 7
click at [311, 177] on ul "✔ Unlimited high speed* ✔ Unlimited upload & translate ✔ Popup blocker in Andro…" at bounding box center [308, 145] width 111 height 76
drag, startPoint x: 251, startPoint y: 203, endPoint x: 338, endPoint y: 199, distance: 86.2
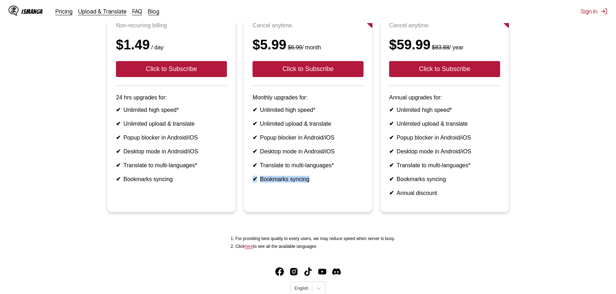
click at [338, 199] on article "- 14 % Limited Time Pay Monthly Cancel anytime. $5.99 $6.99 / month Click to Su…" at bounding box center [308, 102] width 128 height 221
click at [296, 183] on li "✔ Bookmarks syncing" at bounding box center [308, 179] width 111 height 7
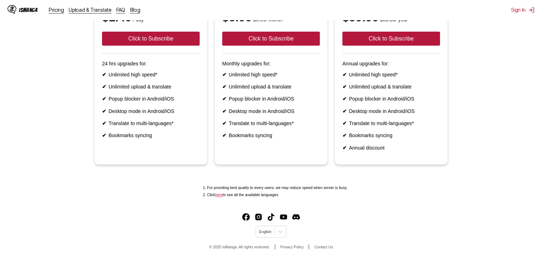
scroll to position [0, 0]
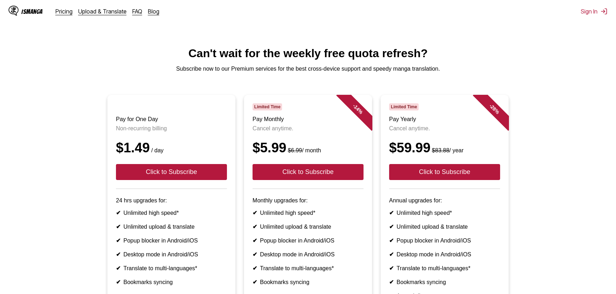
drag, startPoint x: 306, startPoint y: 145, endPoint x: 303, endPoint y: 133, distance: 12.1
click at [305, 143] on header "Limited Time Pay Monthly Cancel anytime. $5.99 $6.99 / month Click to Subscribe" at bounding box center [308, 146] width 111 height 86
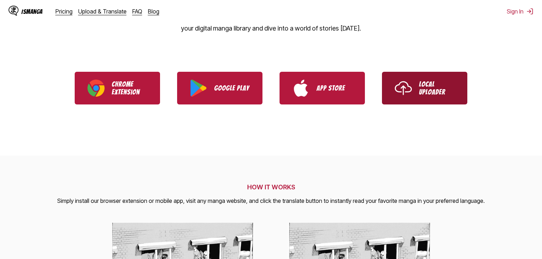
scroll to position [114, 0]
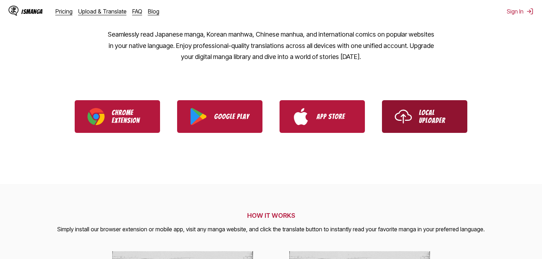
click at [441, 108] on link "Local Uploader" at bounding box center [424, 116] width 85 height 33
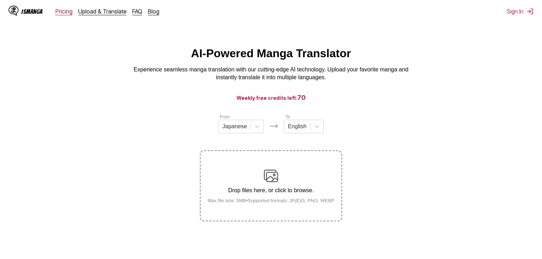
click at [71, 14] on link "Pricing" at bounding box center [63, 11] width 17 height 7
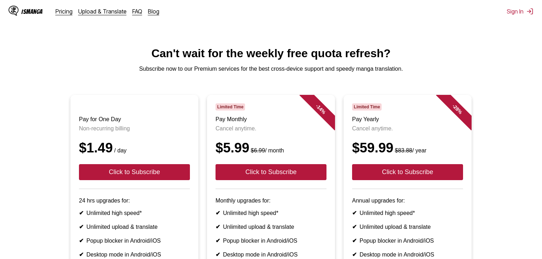
scroll to position [28, 0]
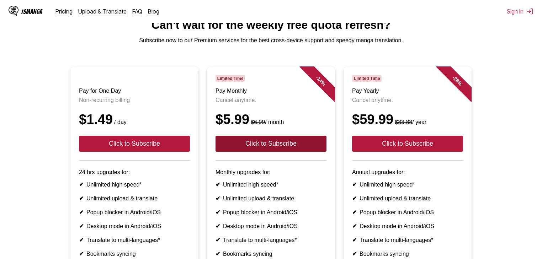
click at [285, 152] on button "Click to Subscribe" at bounding box center [271, 144] width 111 height 16
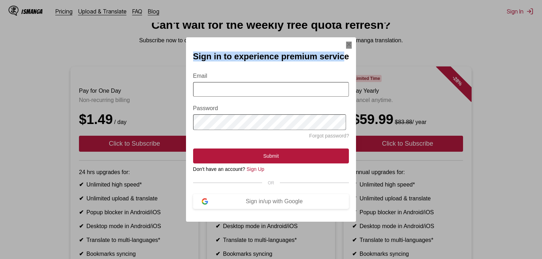
click at [344, 38] on div "Sign in to experience premium service Email Password Forgot password? Submit Do…" at bounding box center [271, 129] width 170 height 184
click at [346, 42] on img "Sign In Modal" at bounding box center [349, 45] width 6 height 6
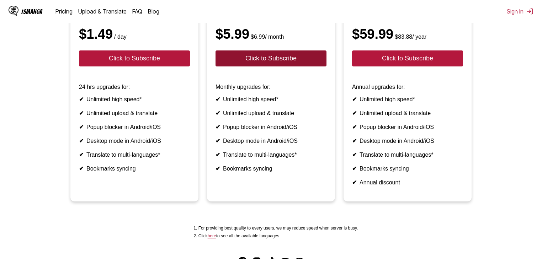
scroll to position [85, 0]
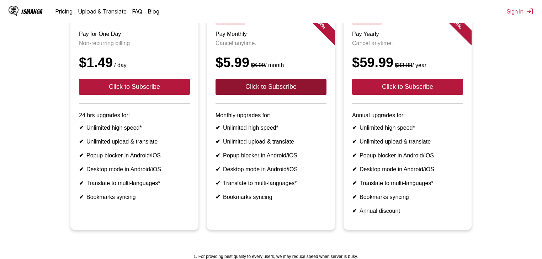
click at [255, 95] on button "Click to Subscribe" at bounding box center [271, 87] width 111 height 16
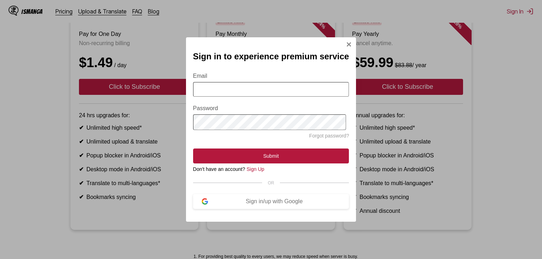
click at [251, 92] on input "Email" at bounding box center [271, 89] width 156 height 15
click at [268, 205] on div "Sign in/up with Google" at bounding box center [274, 201] width 133 height 6
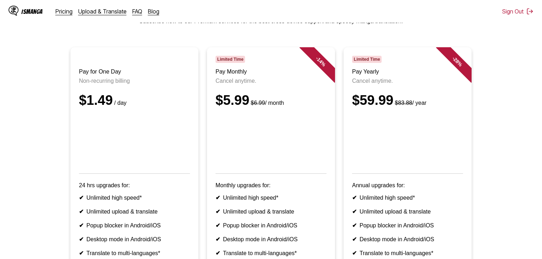
scroll to position [0, 0]
